Goal: Task Accomplishment & Management: Complete application form

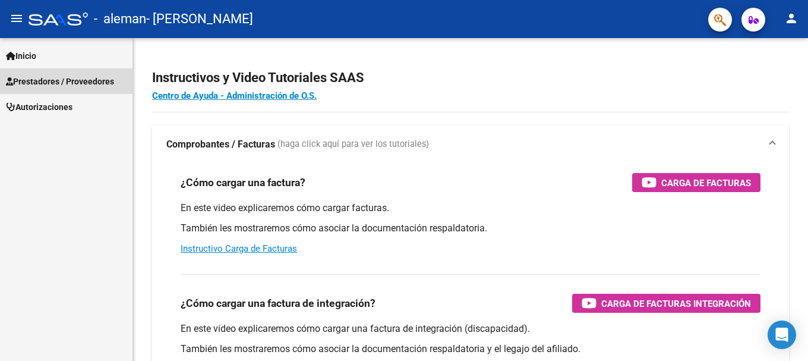
click at [71, 84] on span "Prestadores / Proveedores" at bounding box center [60, 81] width 108 height 13
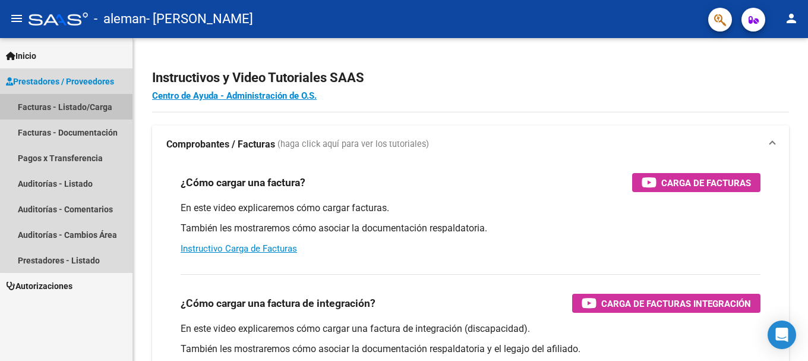
click at [68, 107] on link "Facturas - Listado/Carga" at bounding box center [66, 107] width 132 height 26
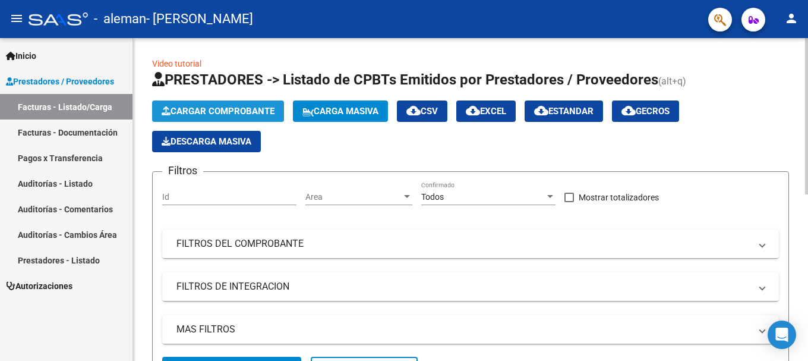
click at [214, 115] on span "Cargar Comprobante" at bounding box center [218, 111] width 113 height 11
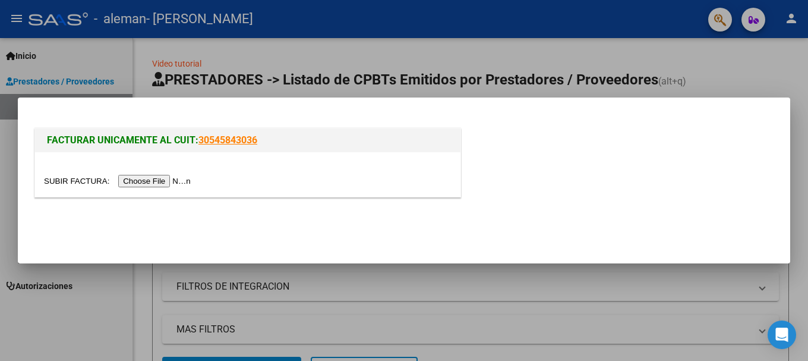
click at [182, 184] on input "file" at bounding box center [119, 181] width 150 height 12
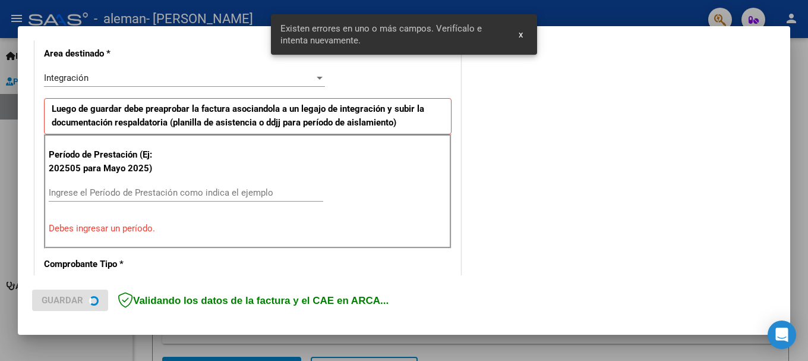
scroll to position [274, 0]
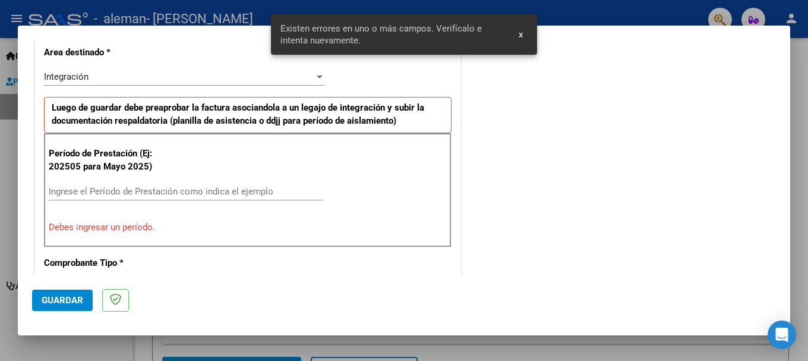
click at [152, 194] on input "Ingrese el Período de Prestación como indica el ejemplo" at bounding box center [186, 191] width 274 height 11
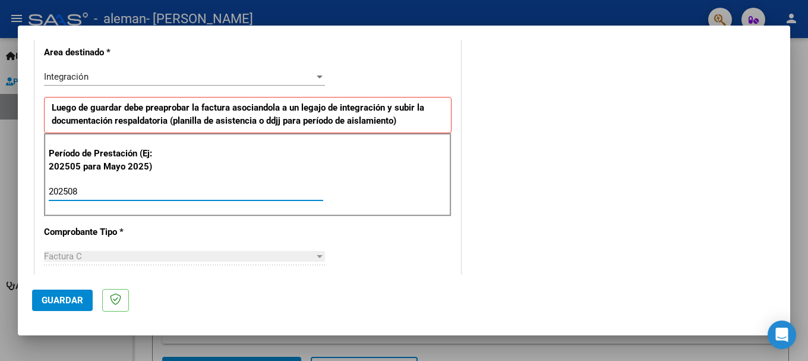
type input "202508"
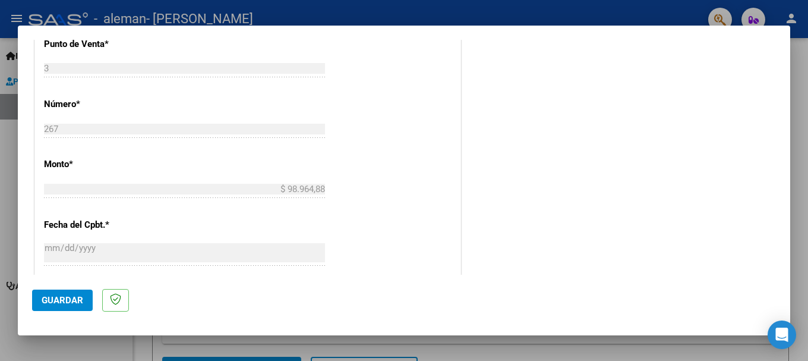
scroll to position [571, 0]
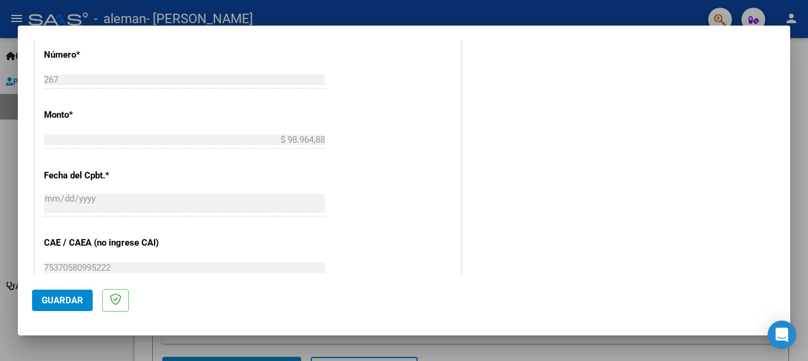
click at [63, 303] on span "Guardar" at bounding box center [63, 300] width 42 height 11
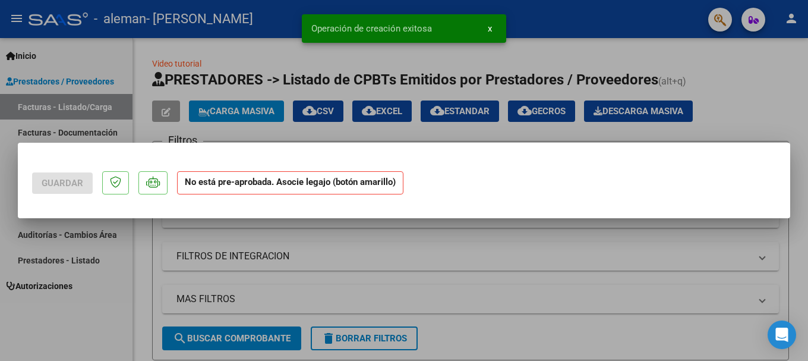
scroll to position [0, 0]
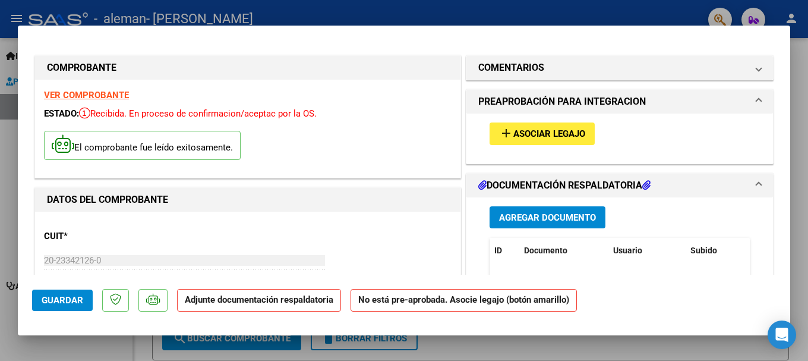
click at [551, 218] on span "Agregar Documento" at bounding box center [547, 217] width 97 height 11
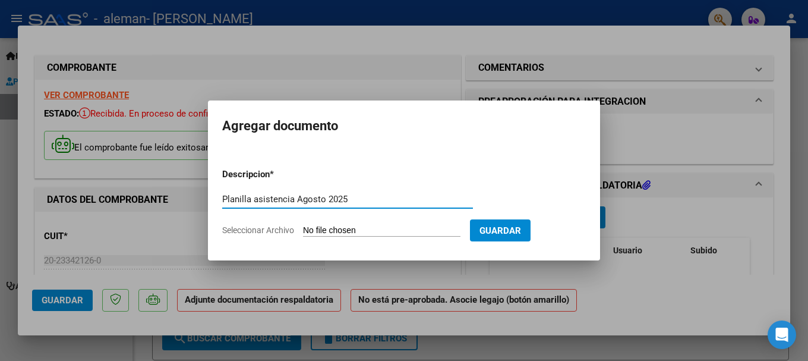
type input "Planilla asistencia Agosto 2025"
click at [258, 228] on span "Seleccionar Archivo" at bounding box center [258, 230] width 72 height 10
click at [303, 228] on input "Seleccionar Archivo" at bounding box center [381, 230] width 157 height 11
type input "C:\fakepath\Panilla asistencia [DATE].pdf"
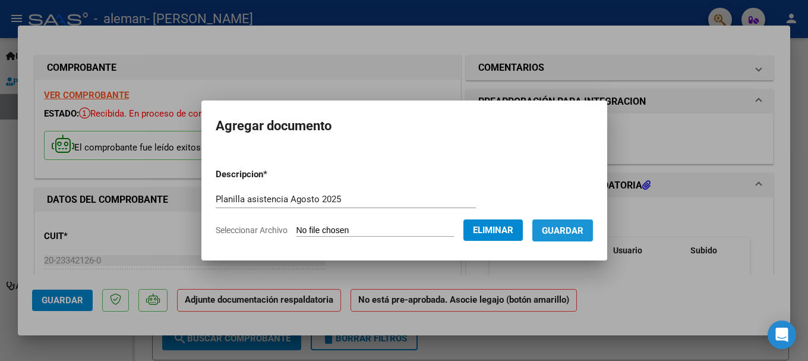
click at [561, 235] on span "Guardar" at bounding box center [563, 230] width 42 height 11
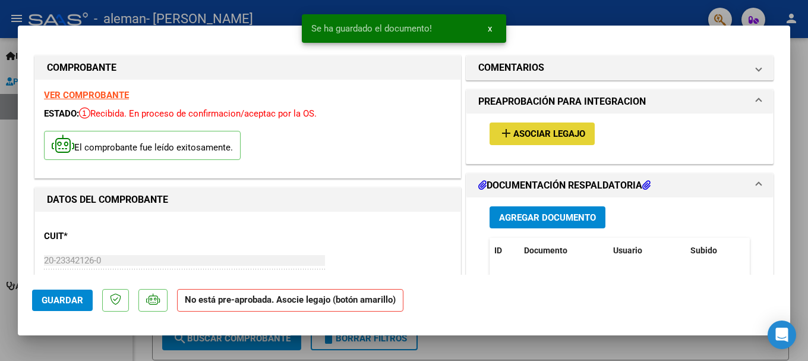
click at [513, 134] on span "Asociar Legajo" at bounding box center [549, 134] width 72 height 11
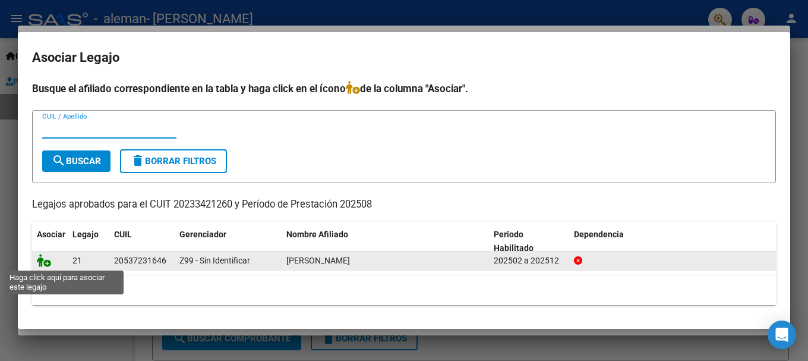
click at [45, 264] on icon at bounding box center [44, 260] width 14 height 13
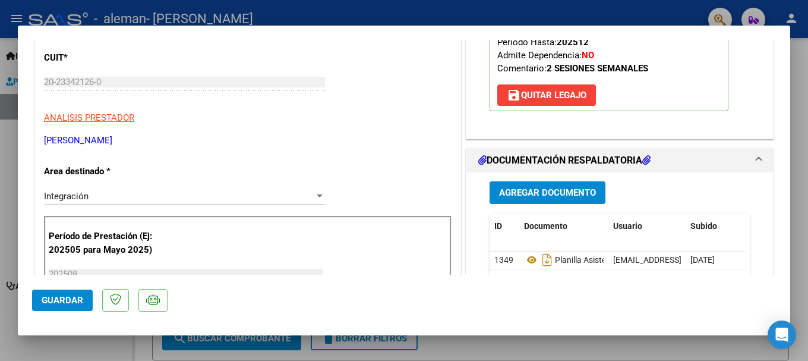
scroll to position [238, 0]
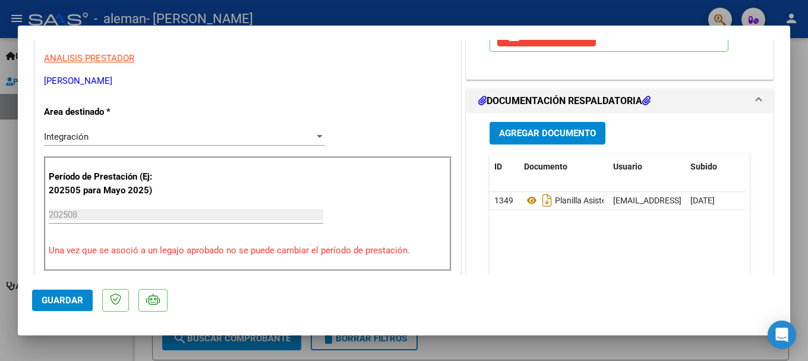
click at [55, 301] on span "Guardar" at bounding box center [63, 300] width 42 height 11
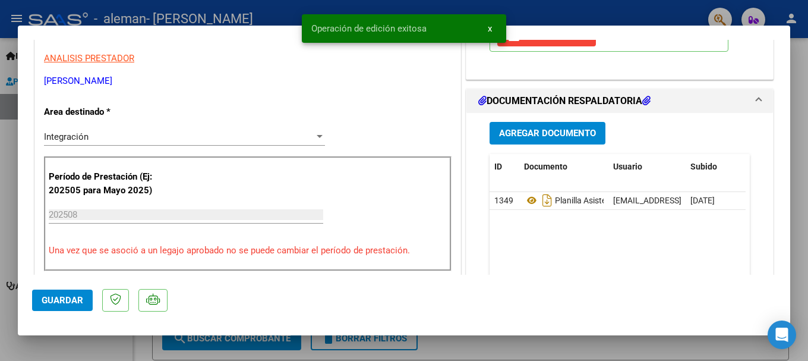
click at [490, 31] on span "x" at bounding box center [490, 28] width 4 height 11
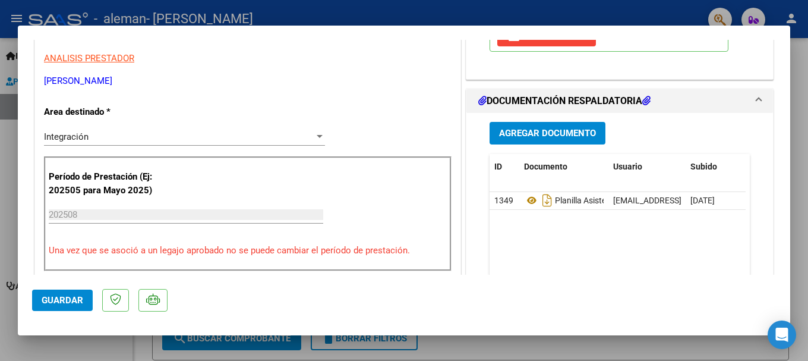
click at [618, 345] on div at bounding box center [404, 180] width 808 height 361
type input "$ 0,00"
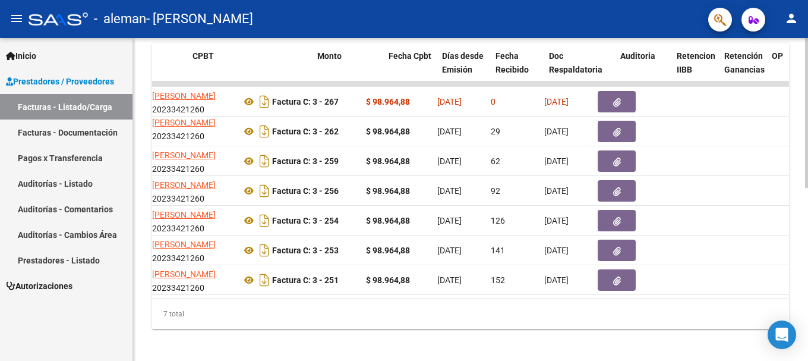
scroll to position [0, 382]
